Goal: Information Seeking & Learning: Understand process/instructions

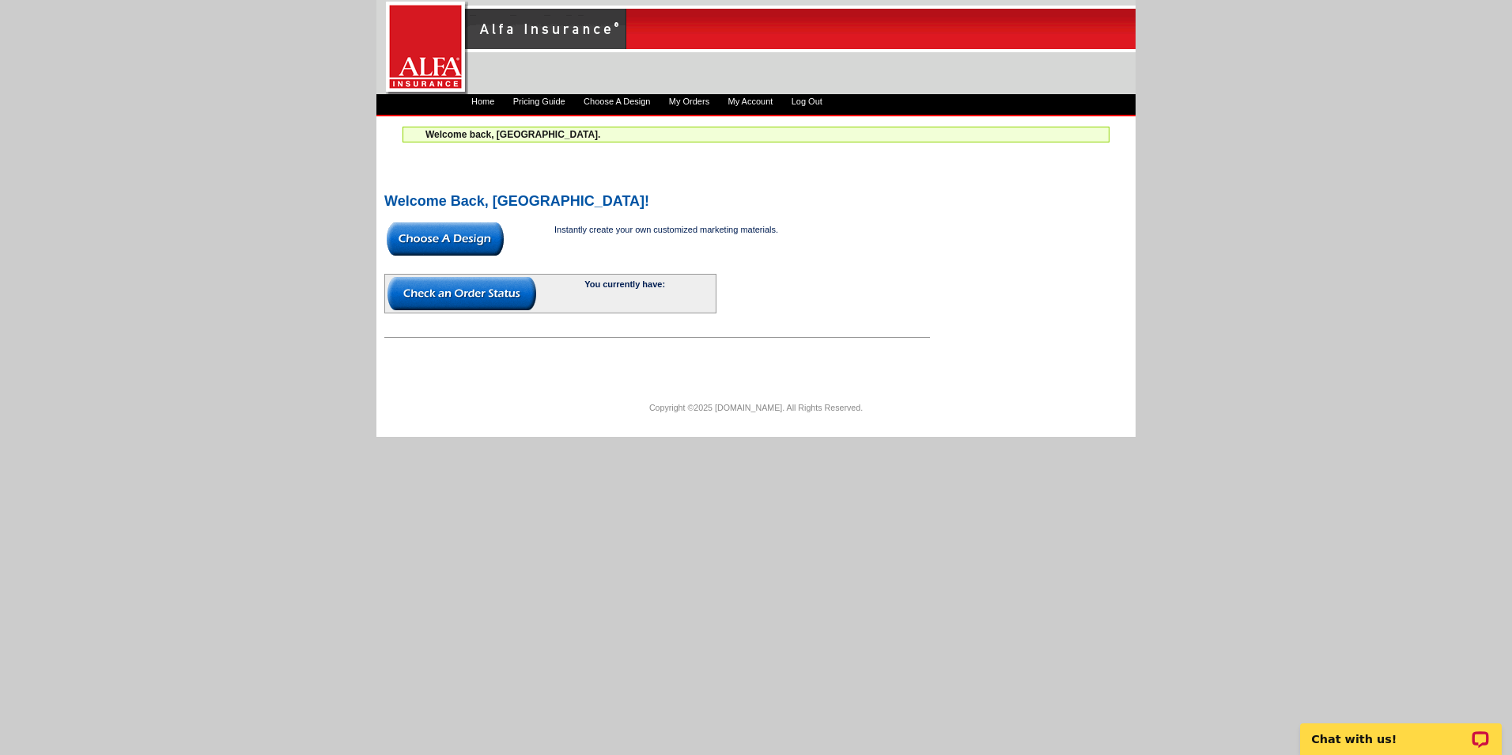
click at [483, 104] on link "Home" at bounding box center [482, 100] width 23 height 9
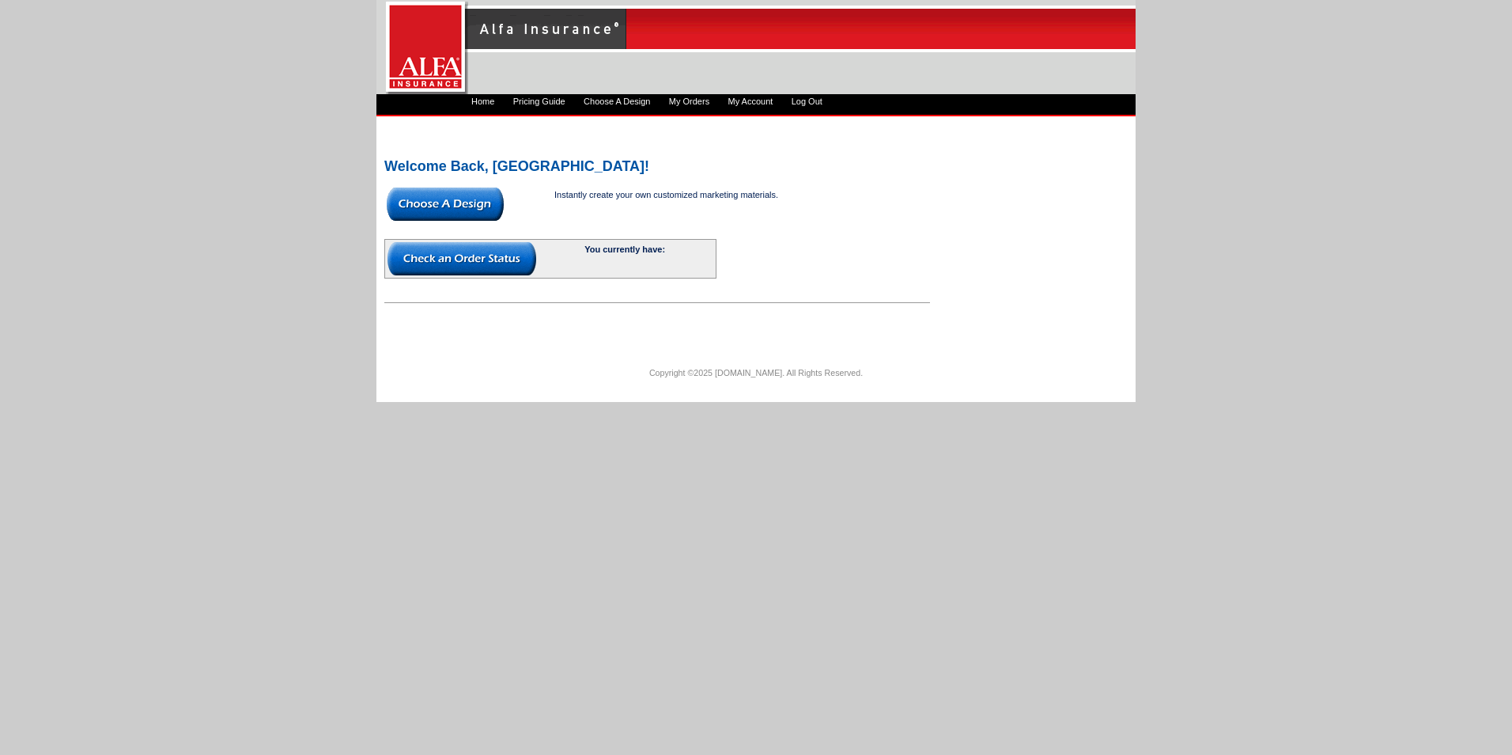
click at [453, 195] on img at bounding box center [445, 203] width 117 height 33
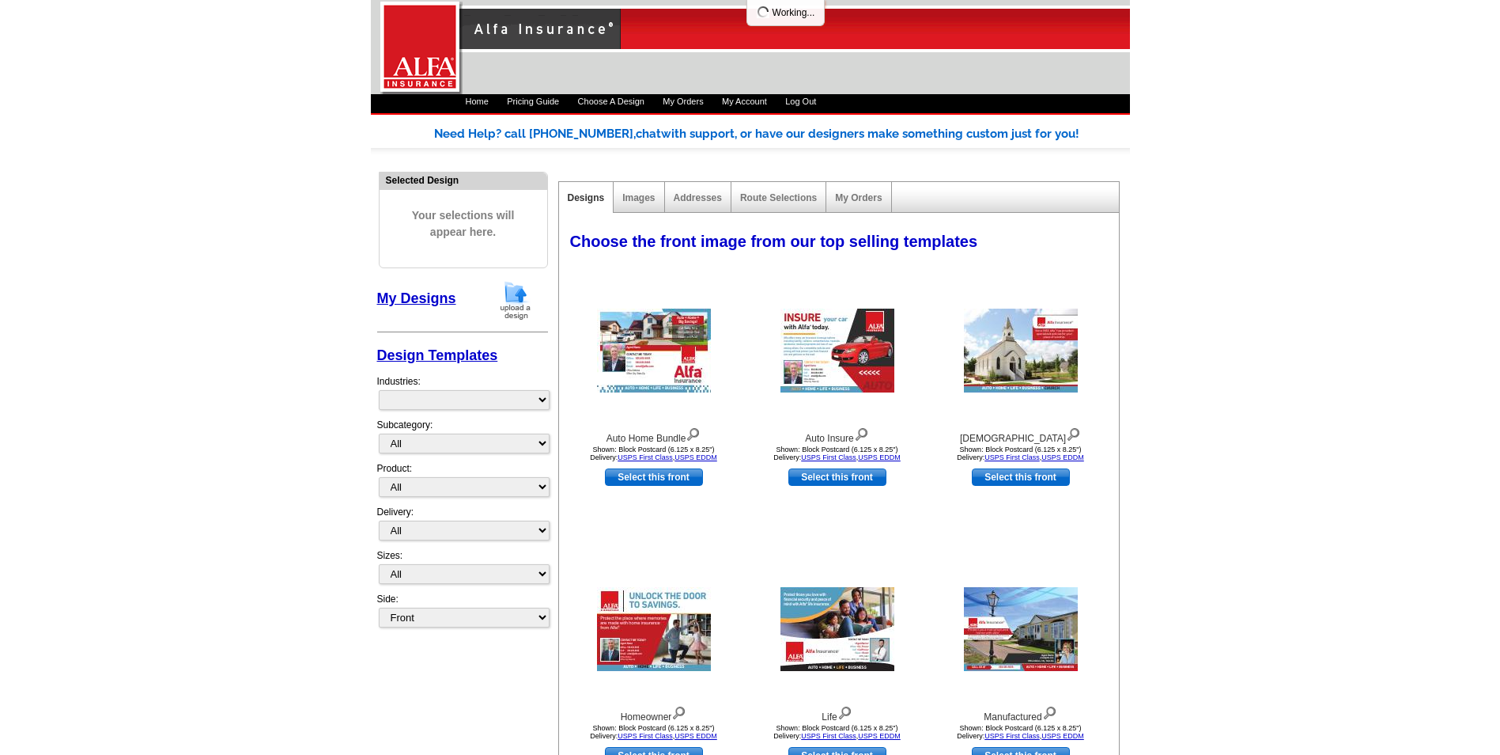
select select "1325"
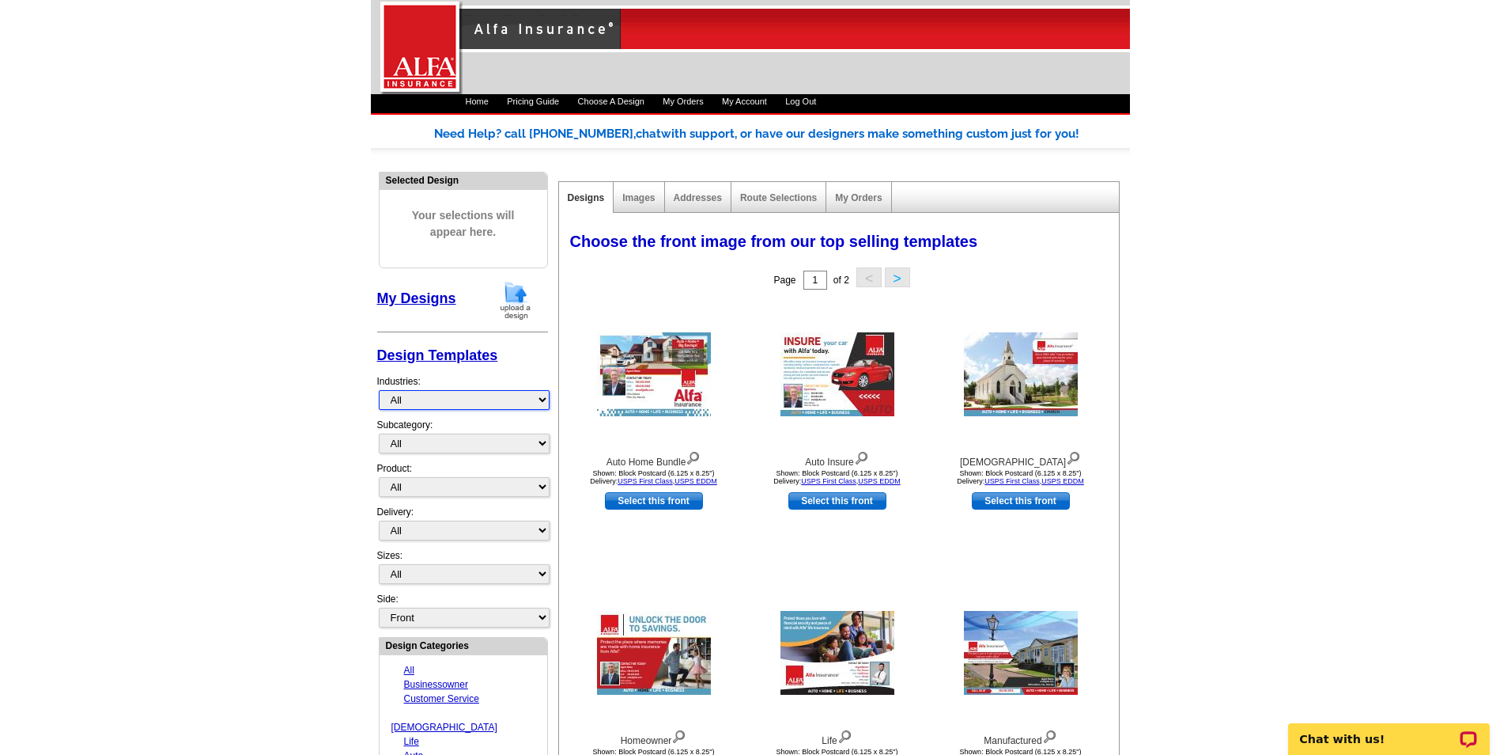
click at [456, 393] on select "All Businessowner Customer Service [DEMOGRAPHIC_DATA] Life Auto Home Renter Mul…" at bounding box center [464, 400] width 171 height 20
click at [460, 487] on select "All Postcards Letters and flyers Business Cards Door Hangers Greeting Cards" at bounding box center [464, 487] width 171 height 20
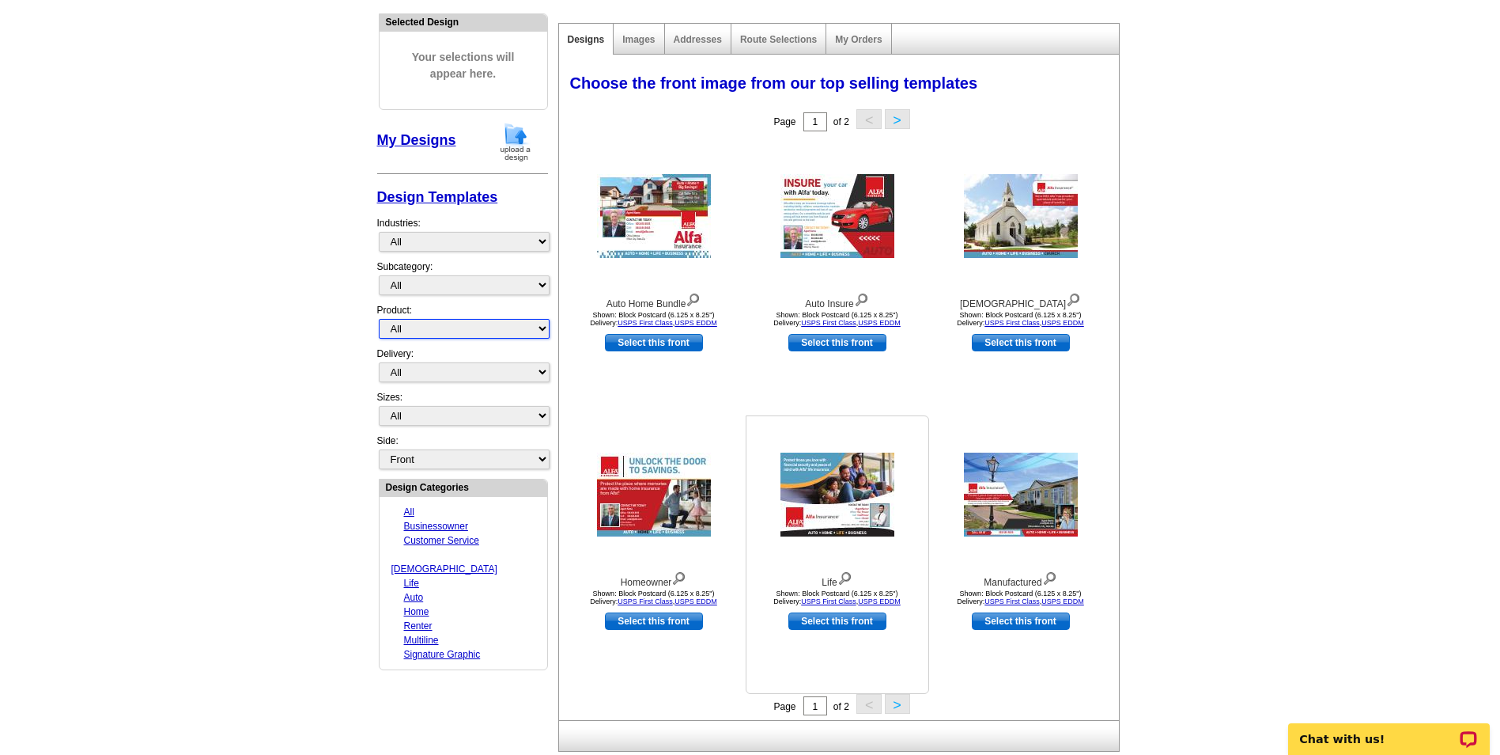
scroll to position [291, 0]
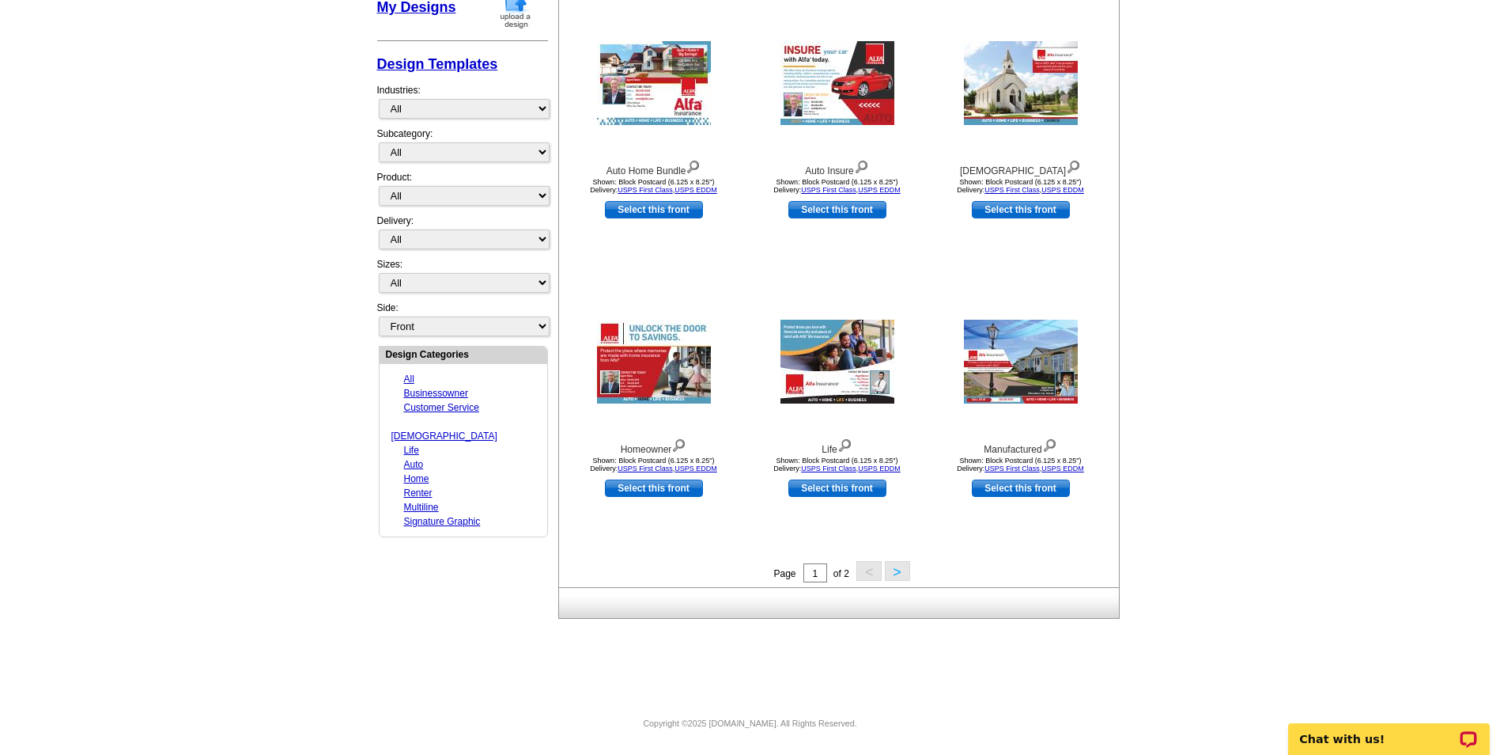
click at [895, 569] on button ">" at bounding box center [897, 571] width 25 height 20
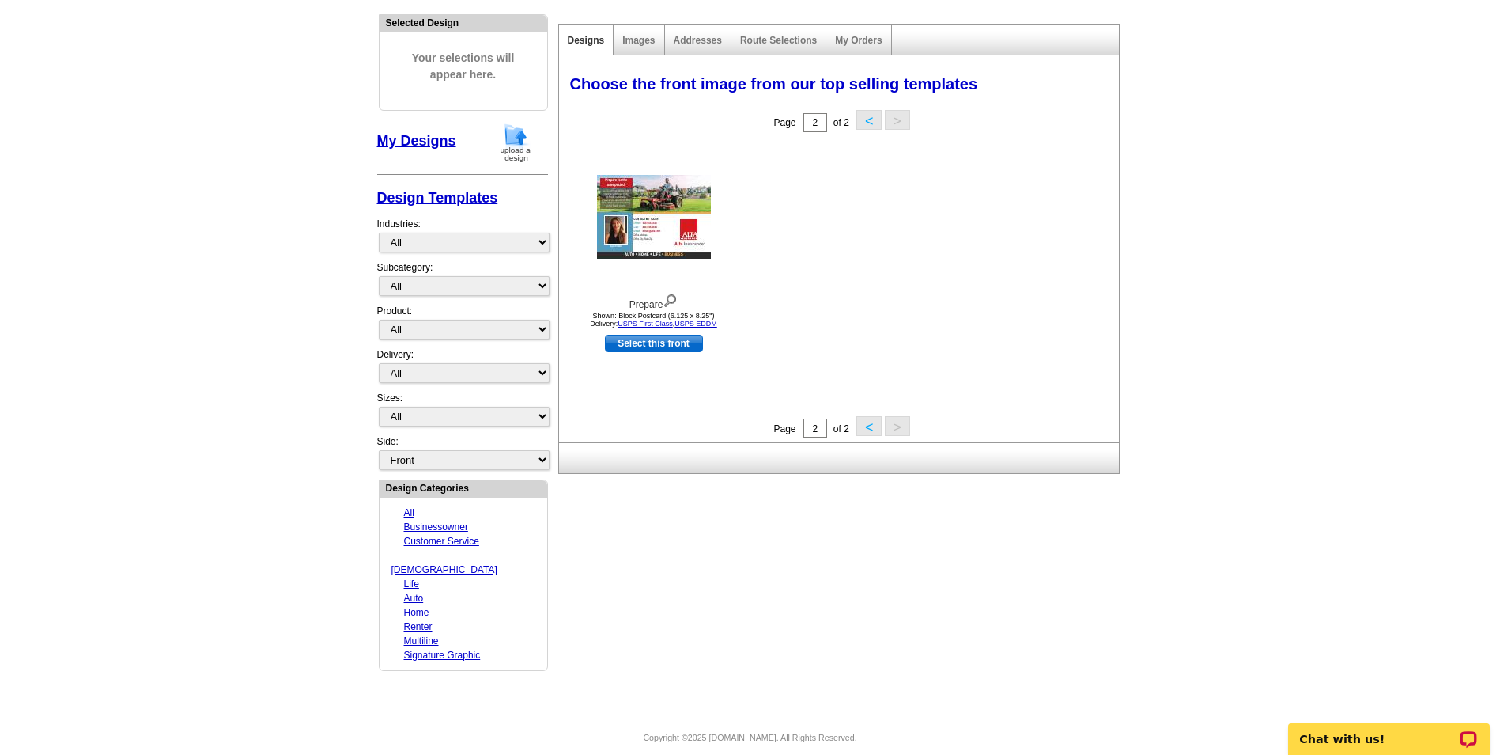
click at [868, 423] on button "<" at bounding box center [869, 426] width 25 height 20
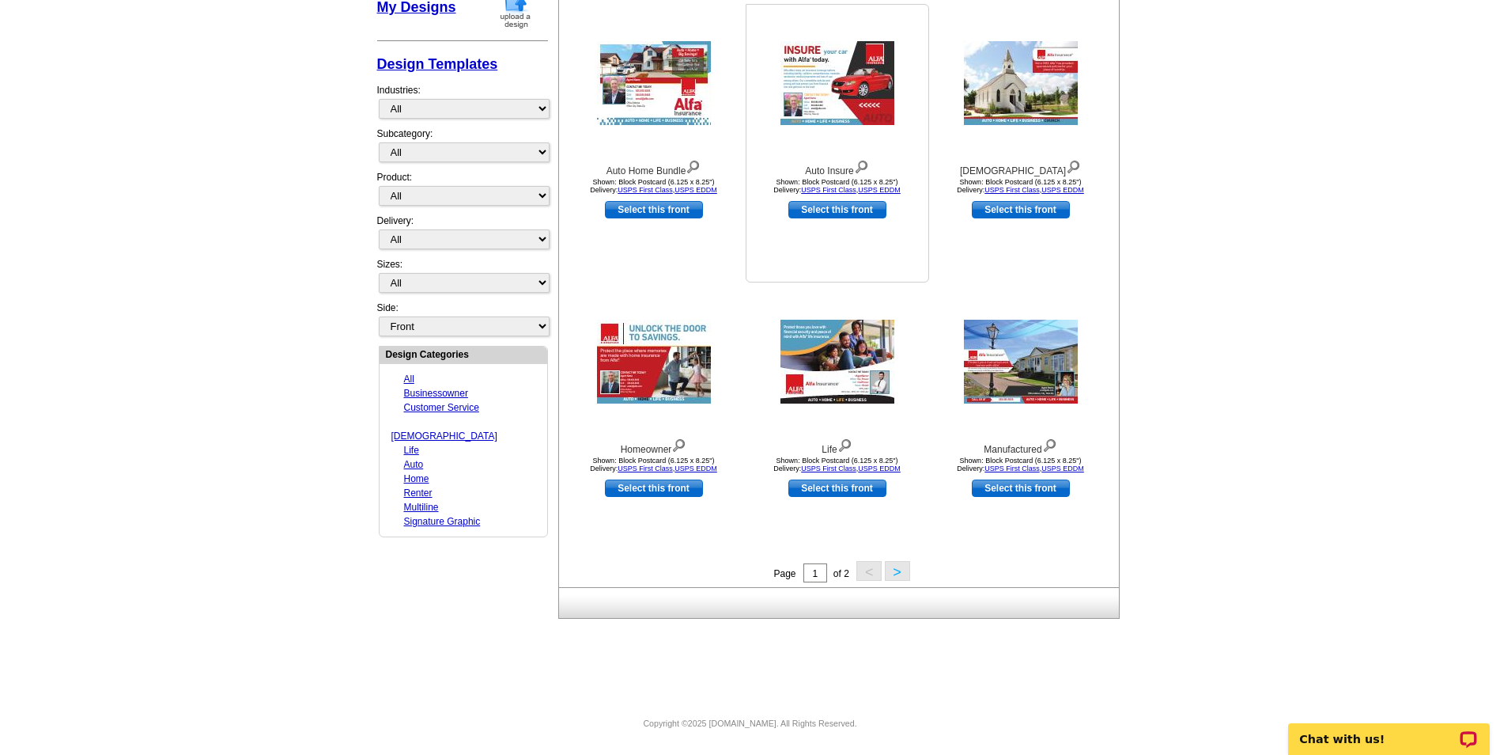
scroll to position [0, 0]
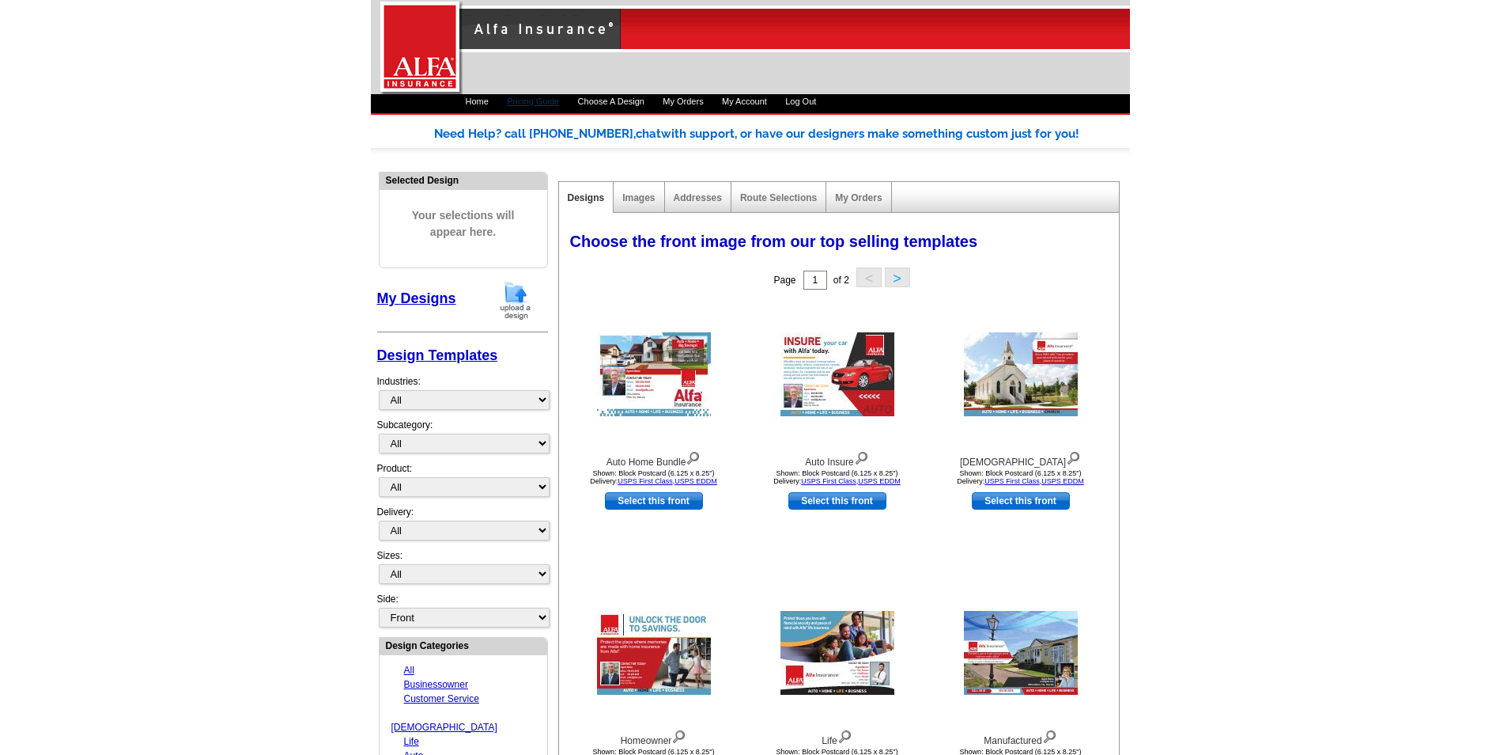
click at [547, 100] on link "Pricing Guide" at bounding box center [533, 100] width 52 height 9
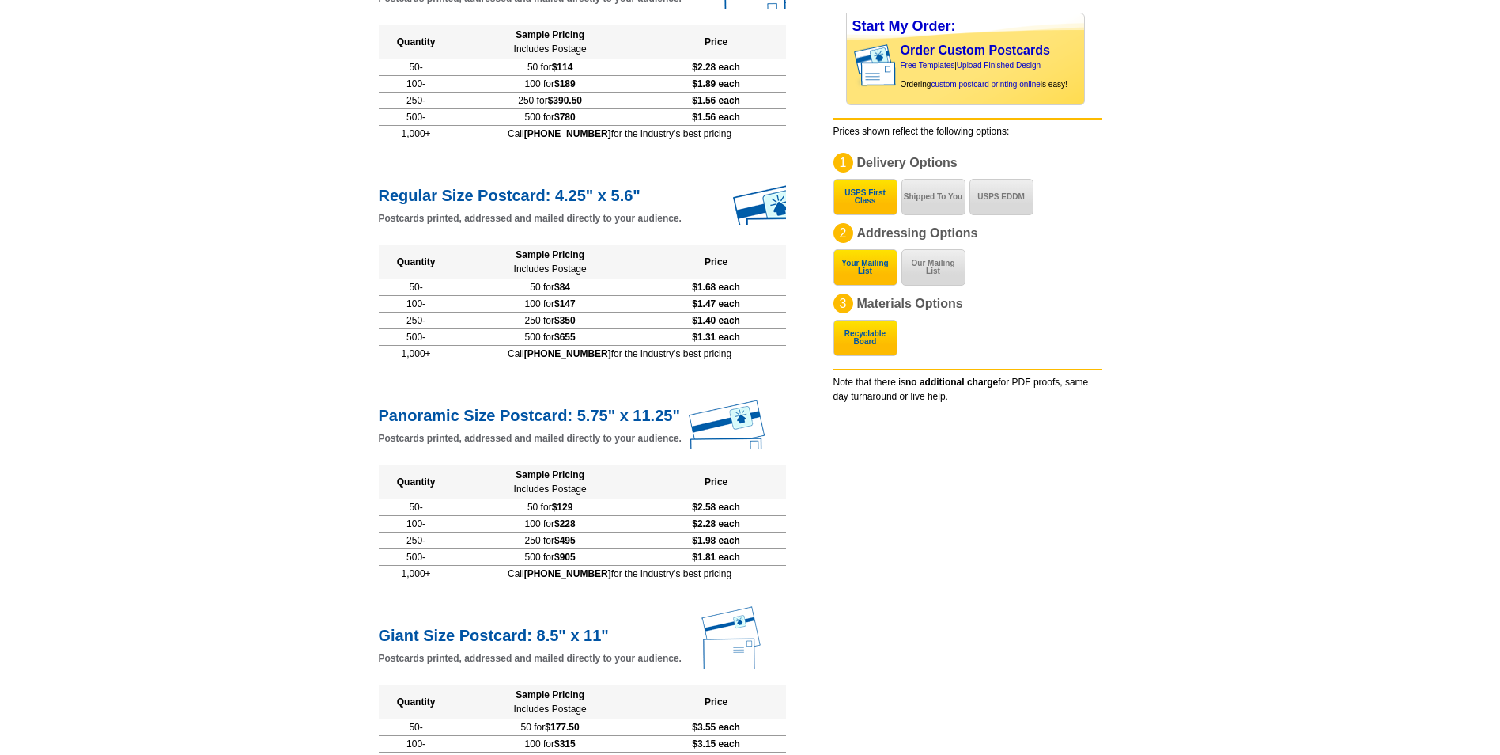
scroll to position [151, 0]
